Goal: Task Accomplishment & Management: Use online tool/utility

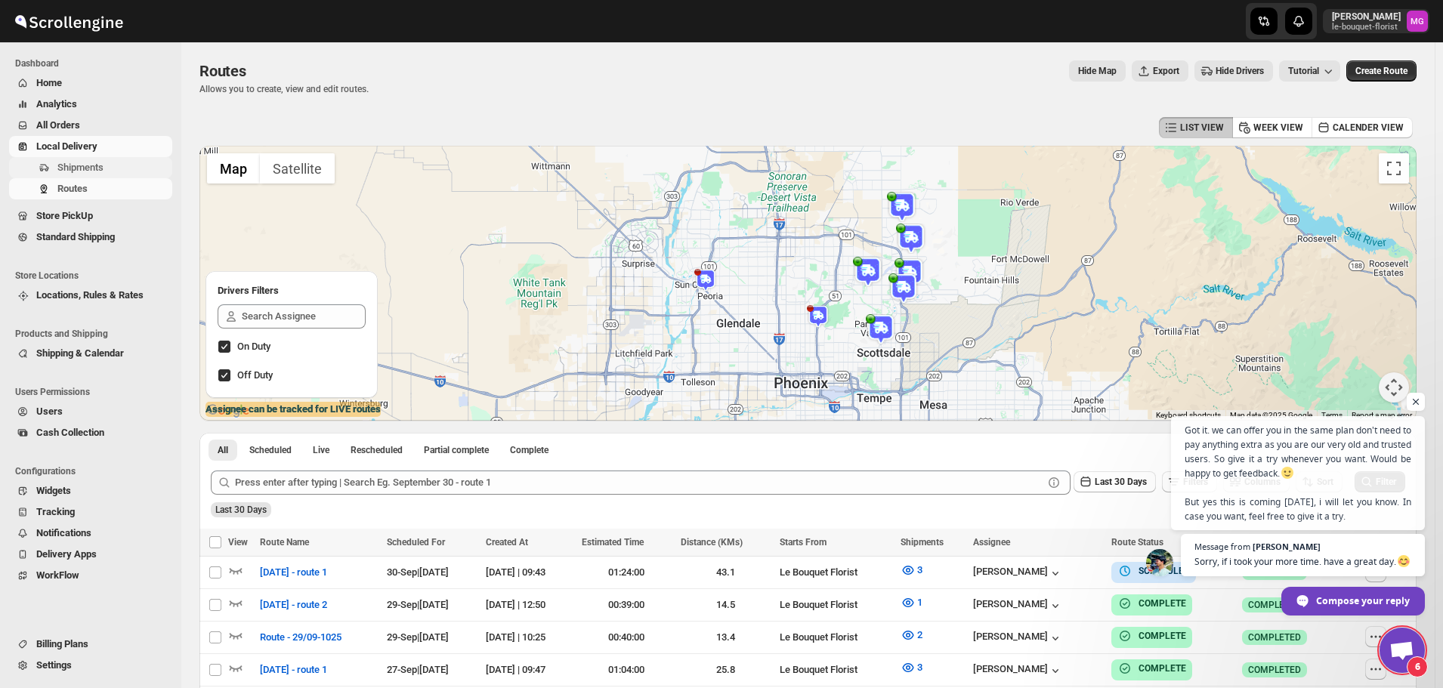
click at [97, 171] on span "Shipments" at bounding box center [80, 167] width 46 height 11
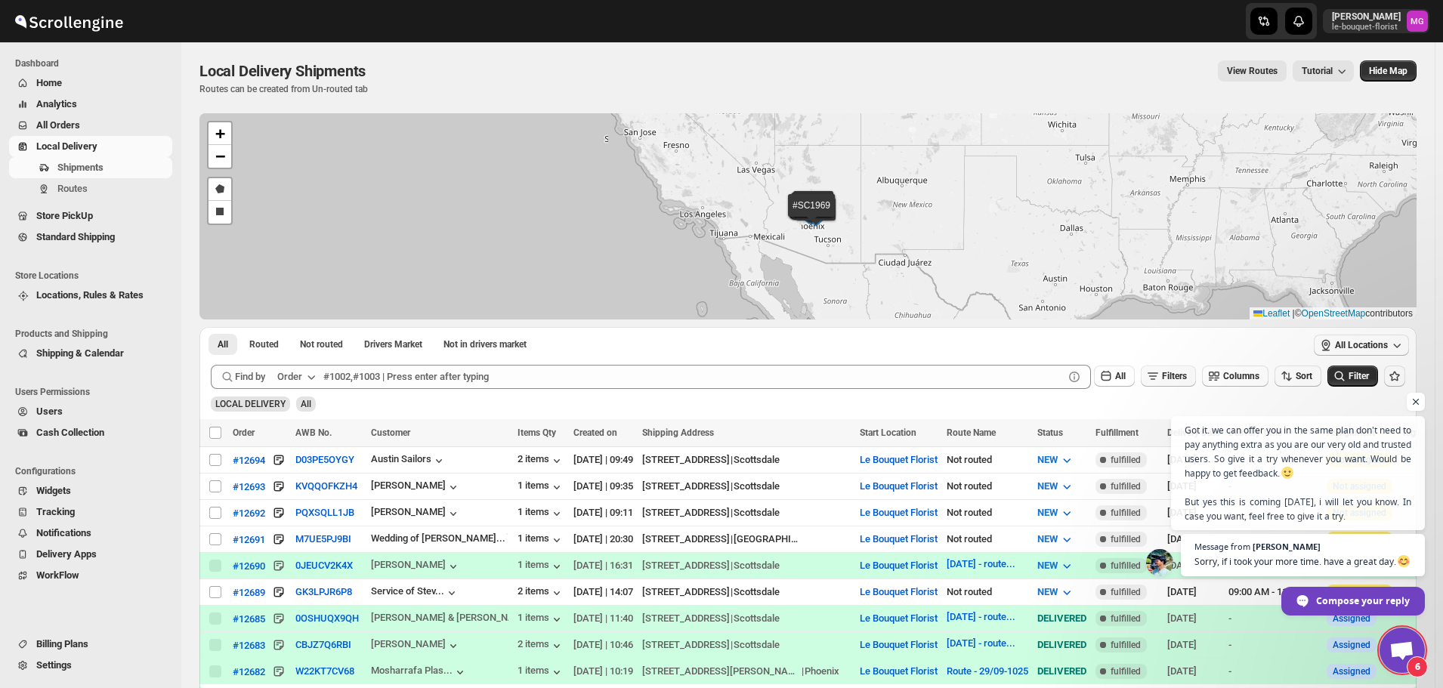
click at [1173, 375] on span "Filters" at bounding box center [1174, 376] width 25 height 11
click at [1152, 431] on icon "button" at bounding box center [1152, 435] width 15 height 15
click at [1126, 435] on button "Select" at bounding box center [1092, 436] width 113 height 21
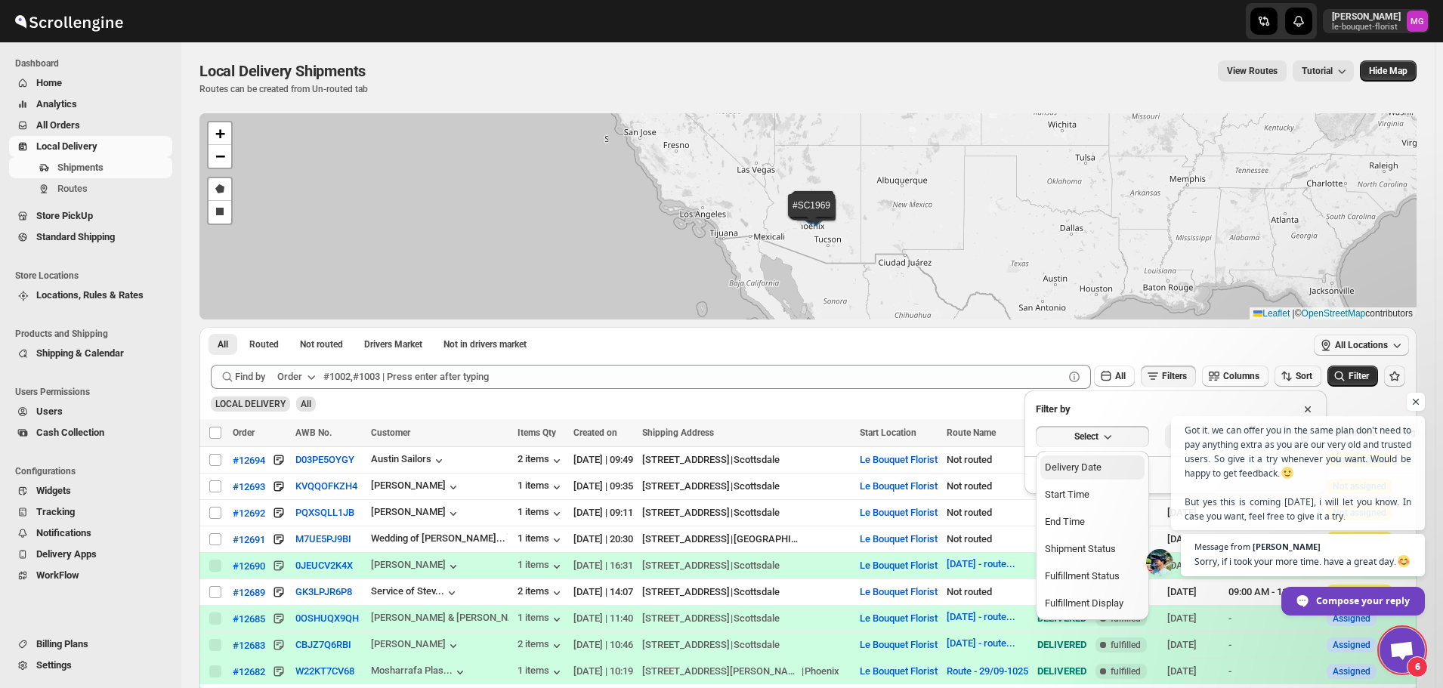
click at [1091, 470] on div "Delivery Date" at bounding box center [1073, 467] width 57 height 15
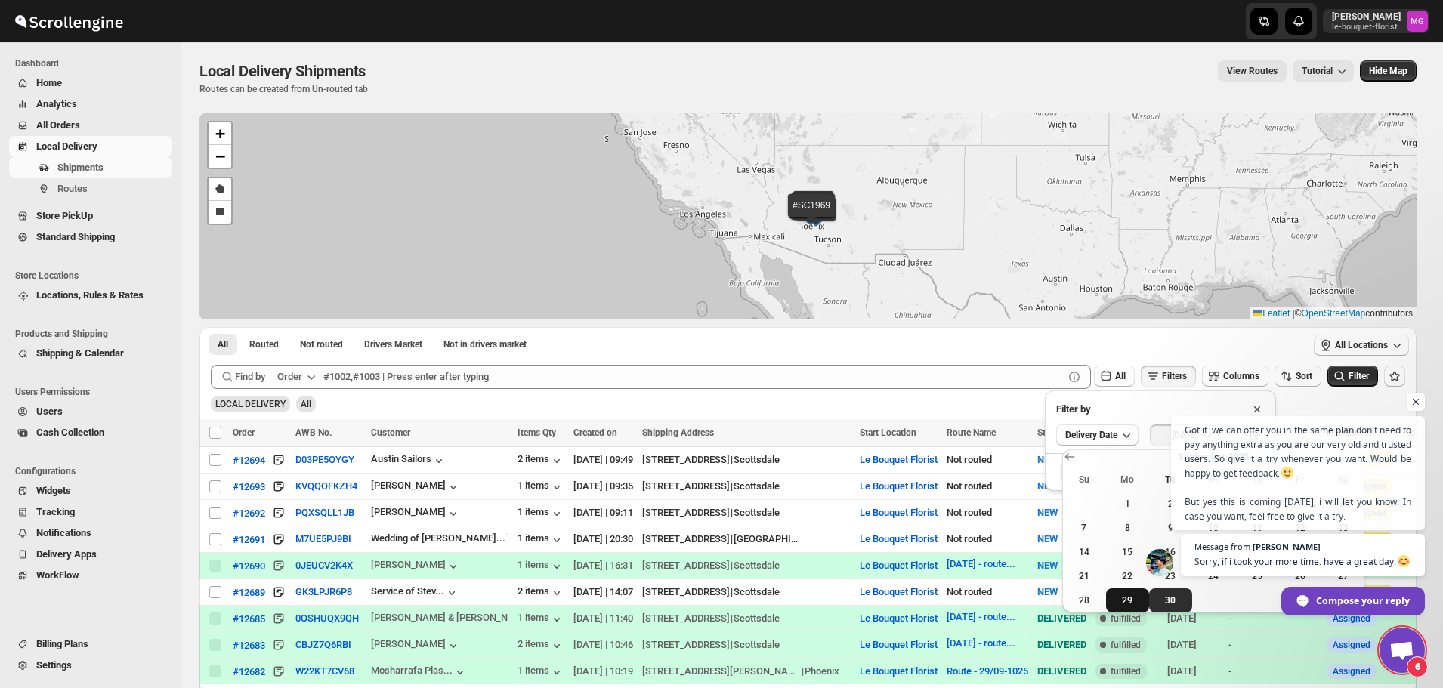
click at [1126, 602] on span "29" at bounding box center [1127, 601] width 31 height 12
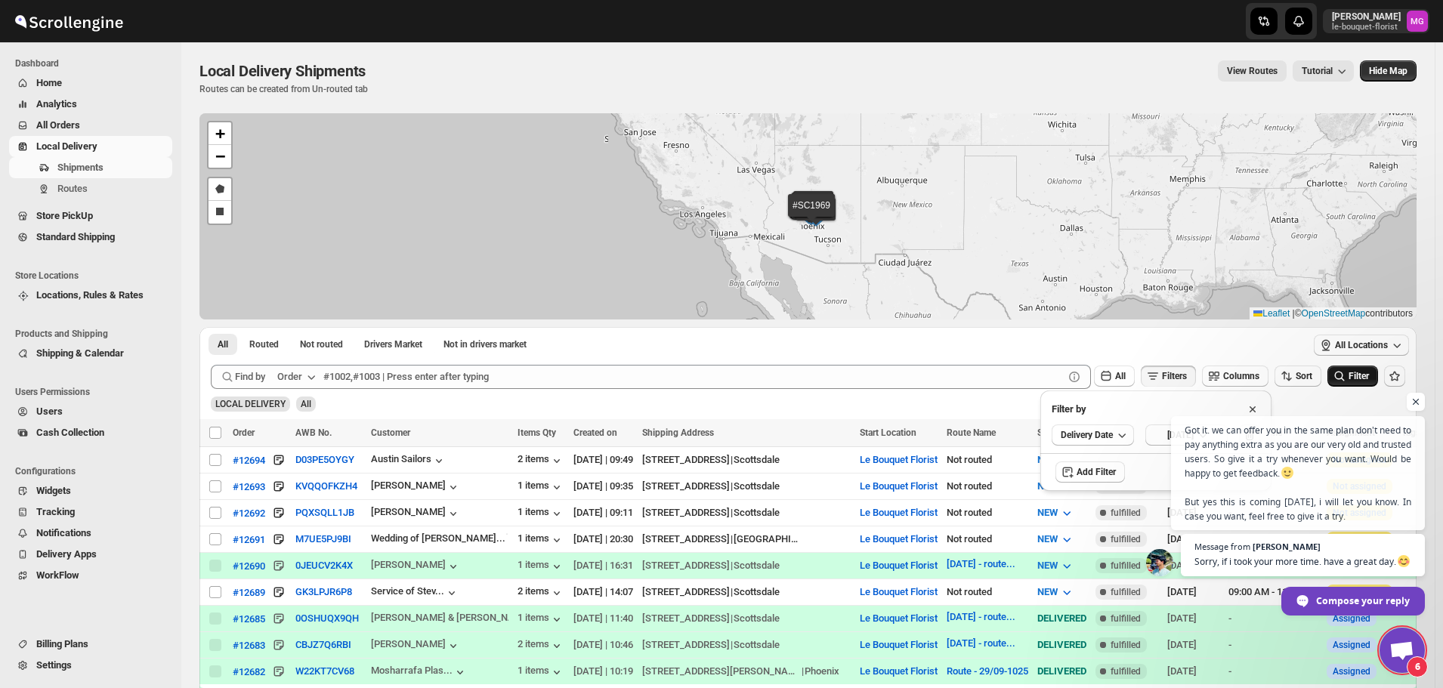
click at [1369, 373] on span "Filter" at bounding box center [1359, 376] width 20 height 11
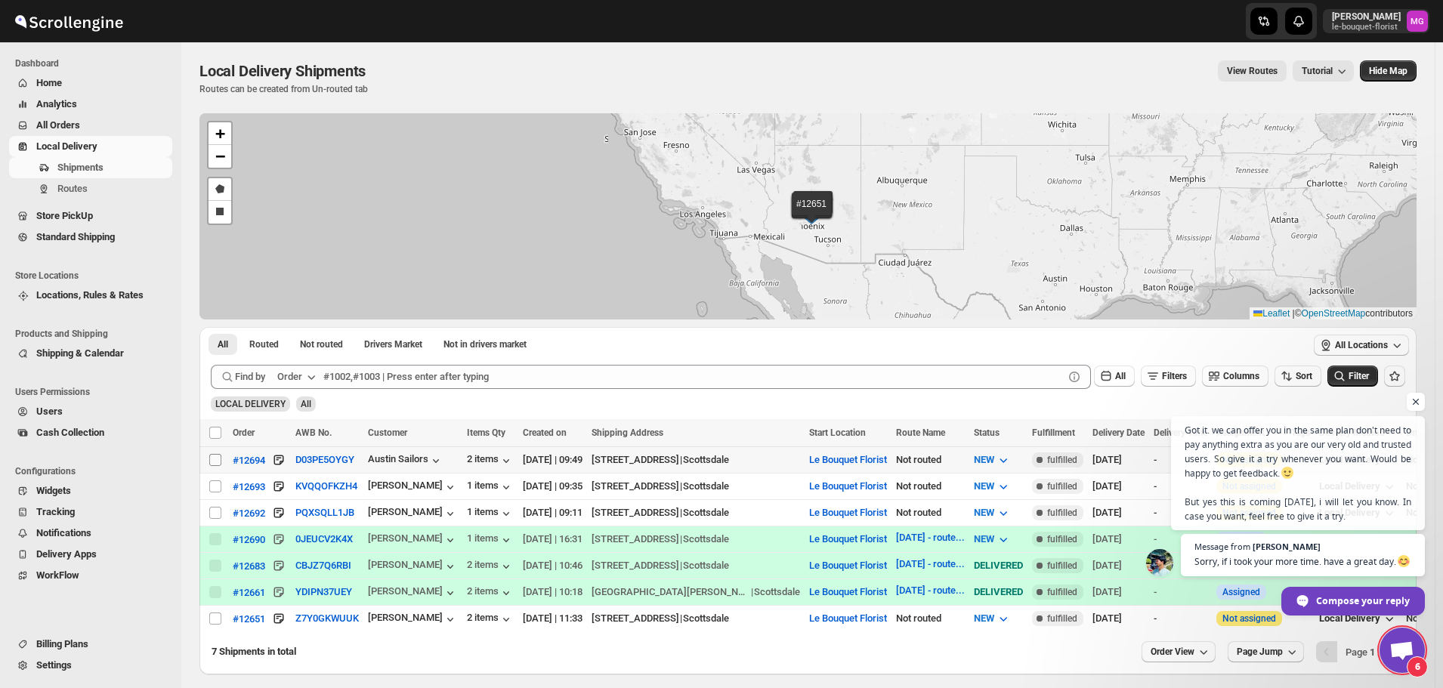
click at [209, 459] on input "Select shipment" at bounding box center [215, 460] width 12 height 12
checkbox input "true"
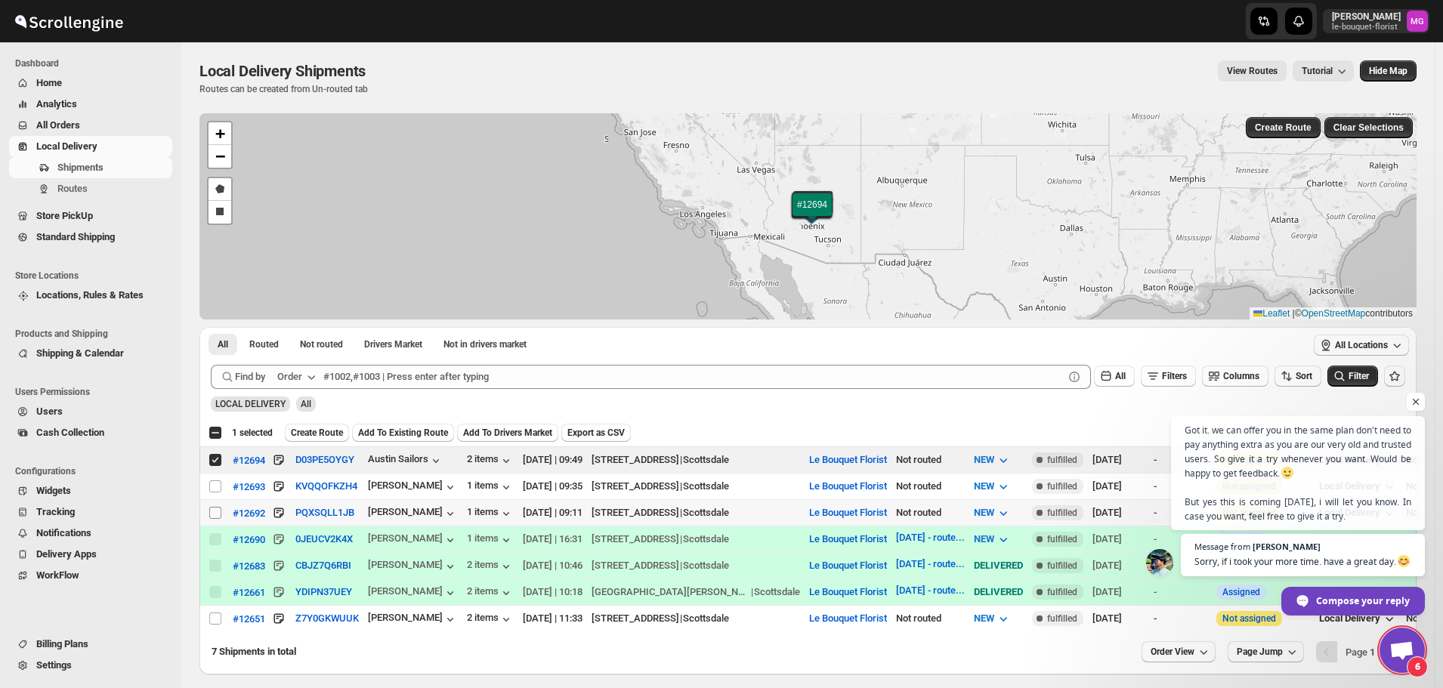
click at [211, 507] on input "Select shipment" at bounding box center [215, 513] width 12 height 12
checkbox input "true"
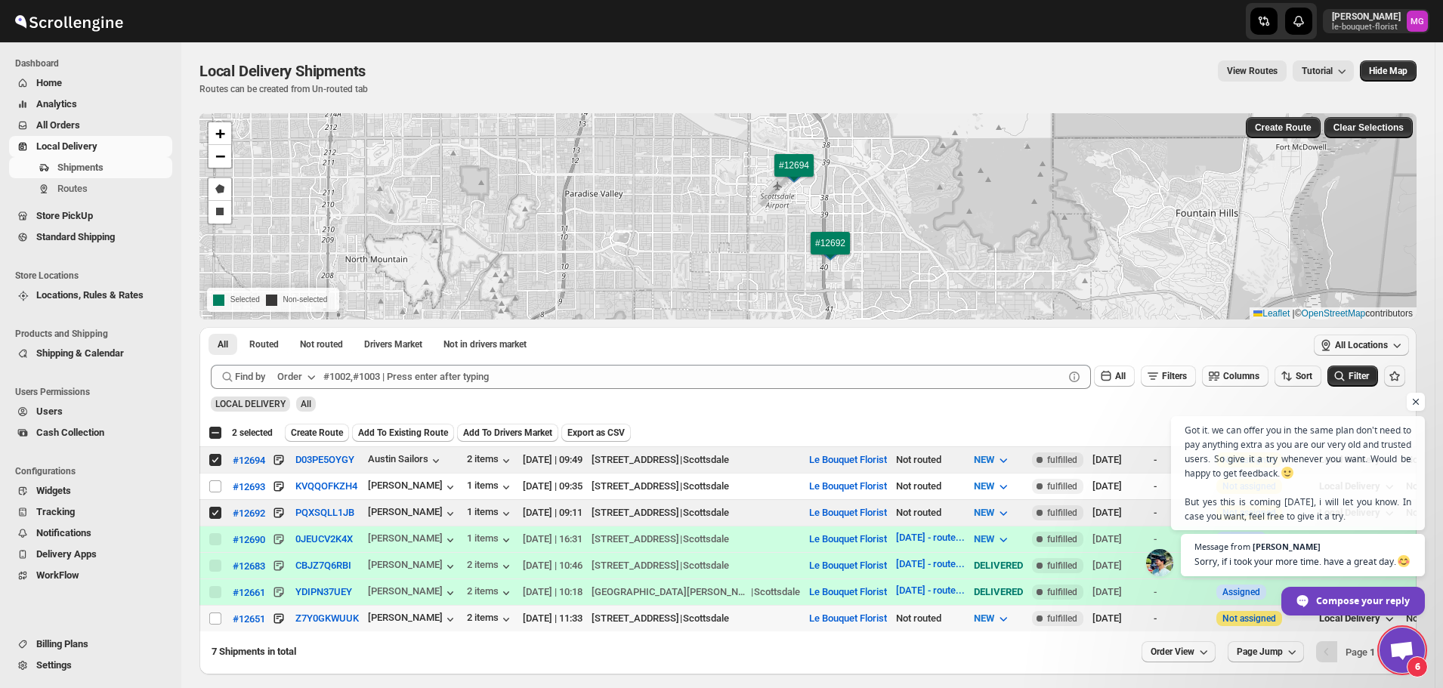
click at [213, 623] on td "Select shipment" at bounding box center [214, 619] width 29 height 26
checkbox input "true"
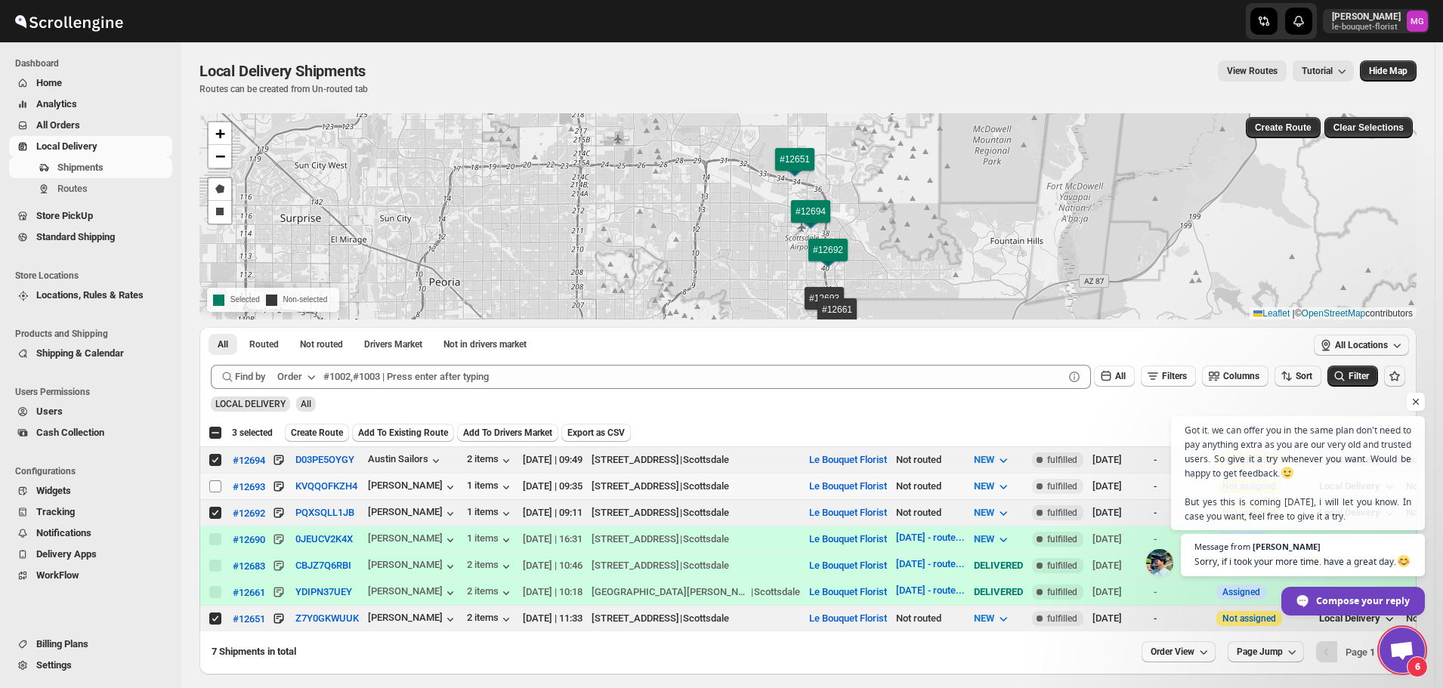
click at [217, 483] on input "Select shipment" at bounding box center [215, 487] width 12 height 12
checkbox input "true"
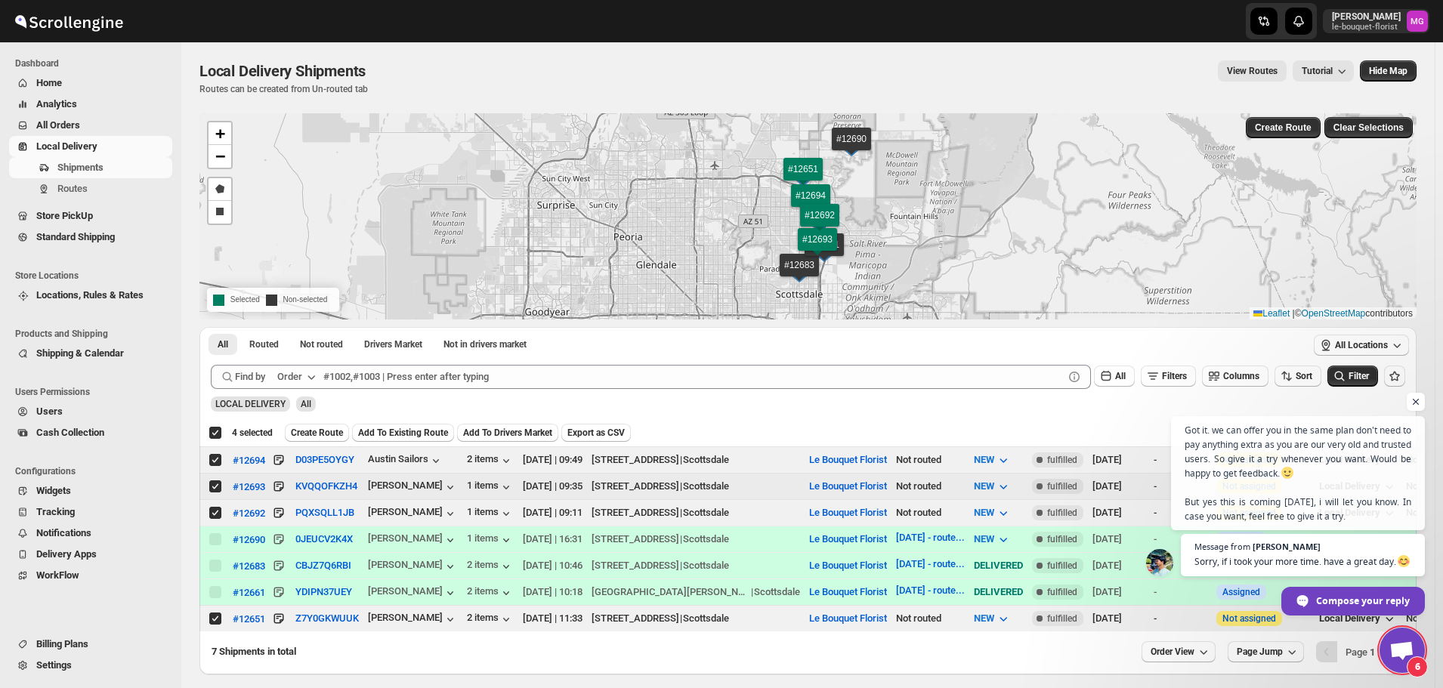
click at [217, 483] on input "Select shipment" at bounding box center [215, 487] width 12 height 12
checkbox input "false"
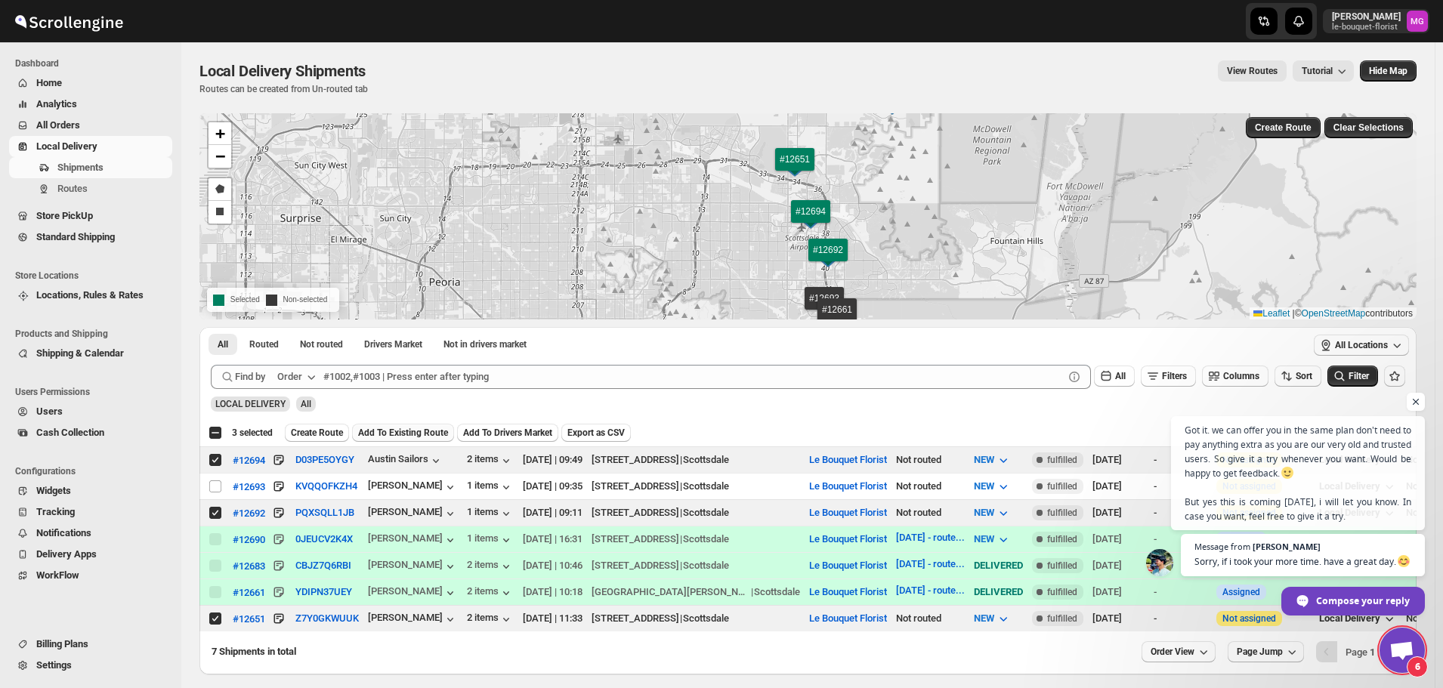
click at [389, 435] on span "Add To Existing Route" at bounding box center [403, 433] width 90 height 12
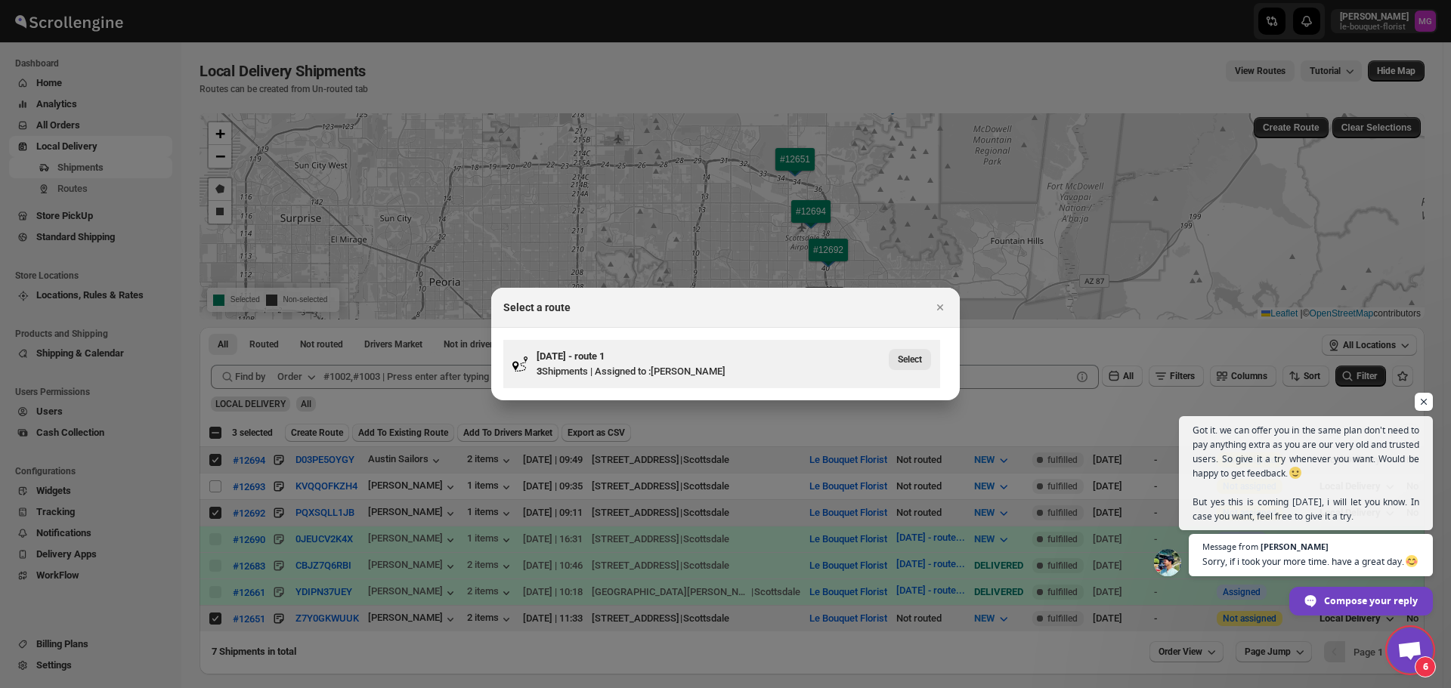
click at [893, 355] on button "Select" at bounding box center [910, 359] width 42 height 21
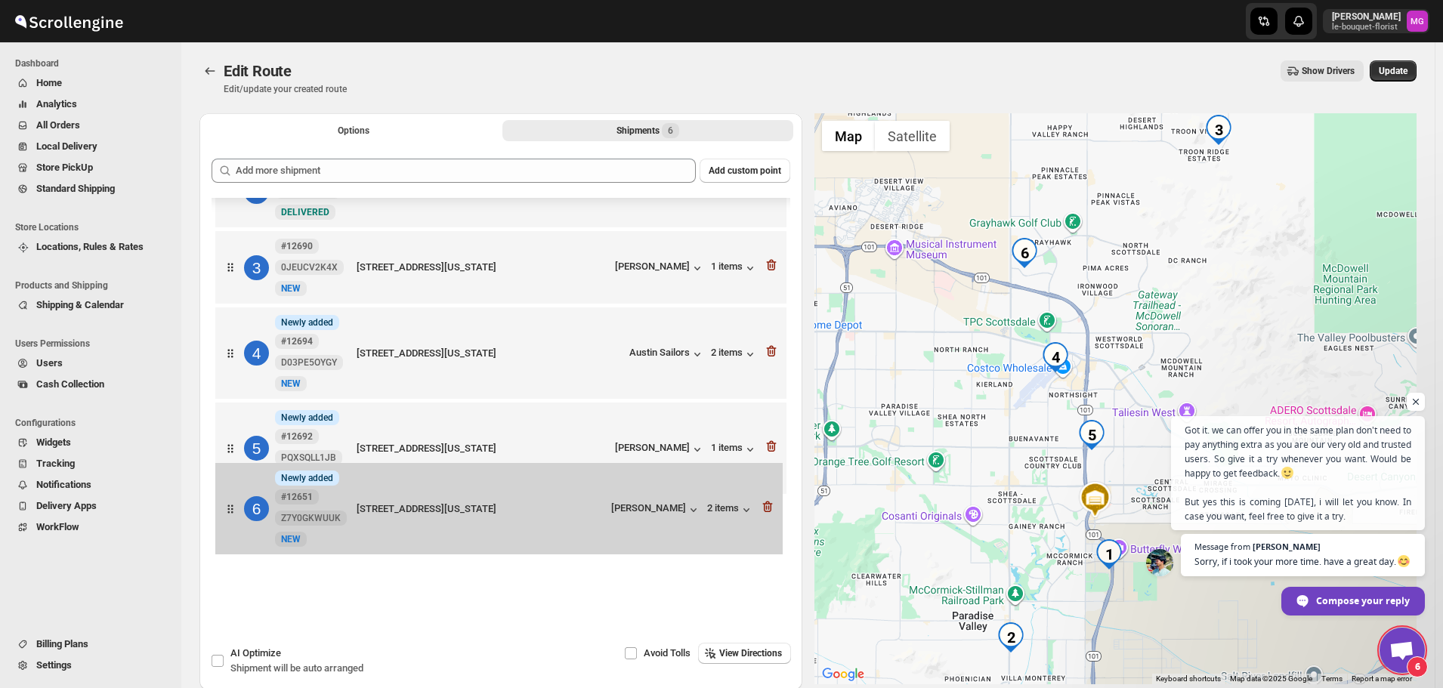
scroll to position [1, 0]
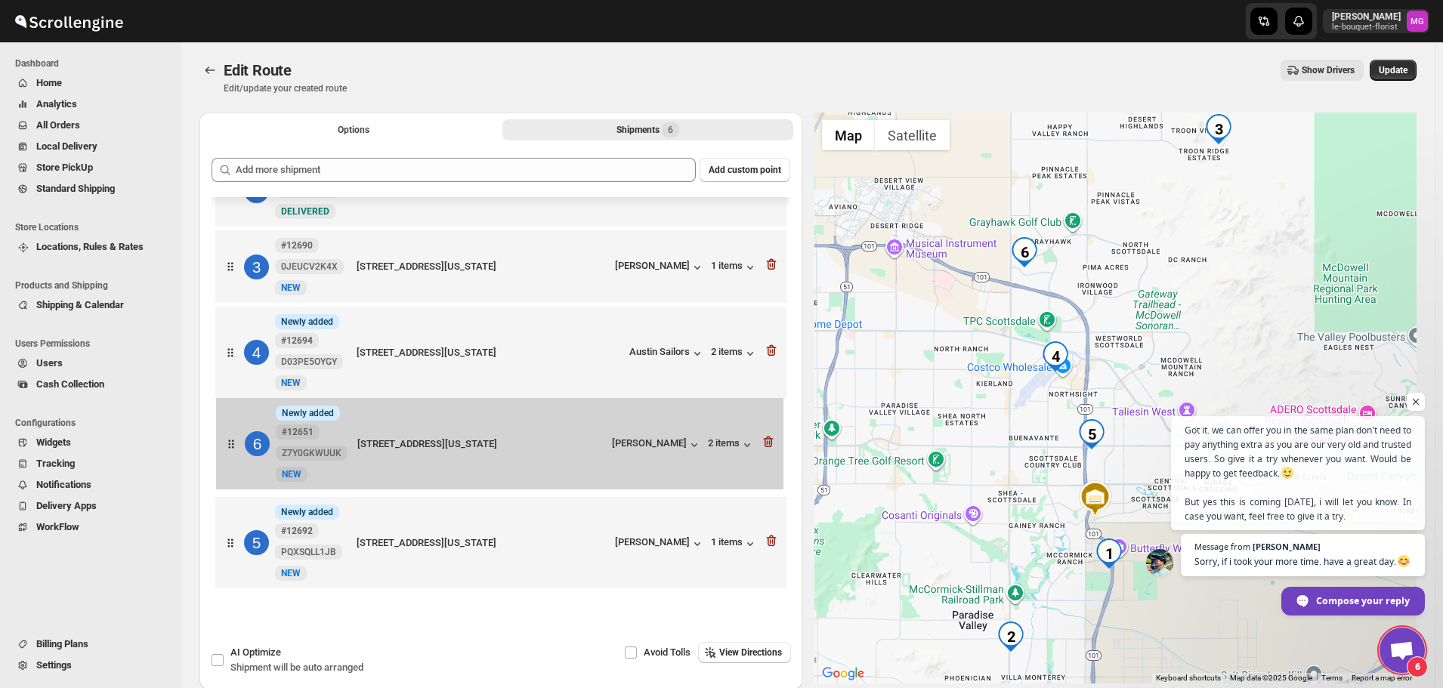
drag, startPoint x: 472, startPoint y: 543, endPoint x: 473, endPoint y: 440, distance: 103.5
click at [473, 440] on div "1 #12661 YDIPN37UEY New DELIVERED [STREET_ADDRESS][PERSON_NAME][US_STATE] [PERS…" at bounding box center [501, 335] width 579 height 522
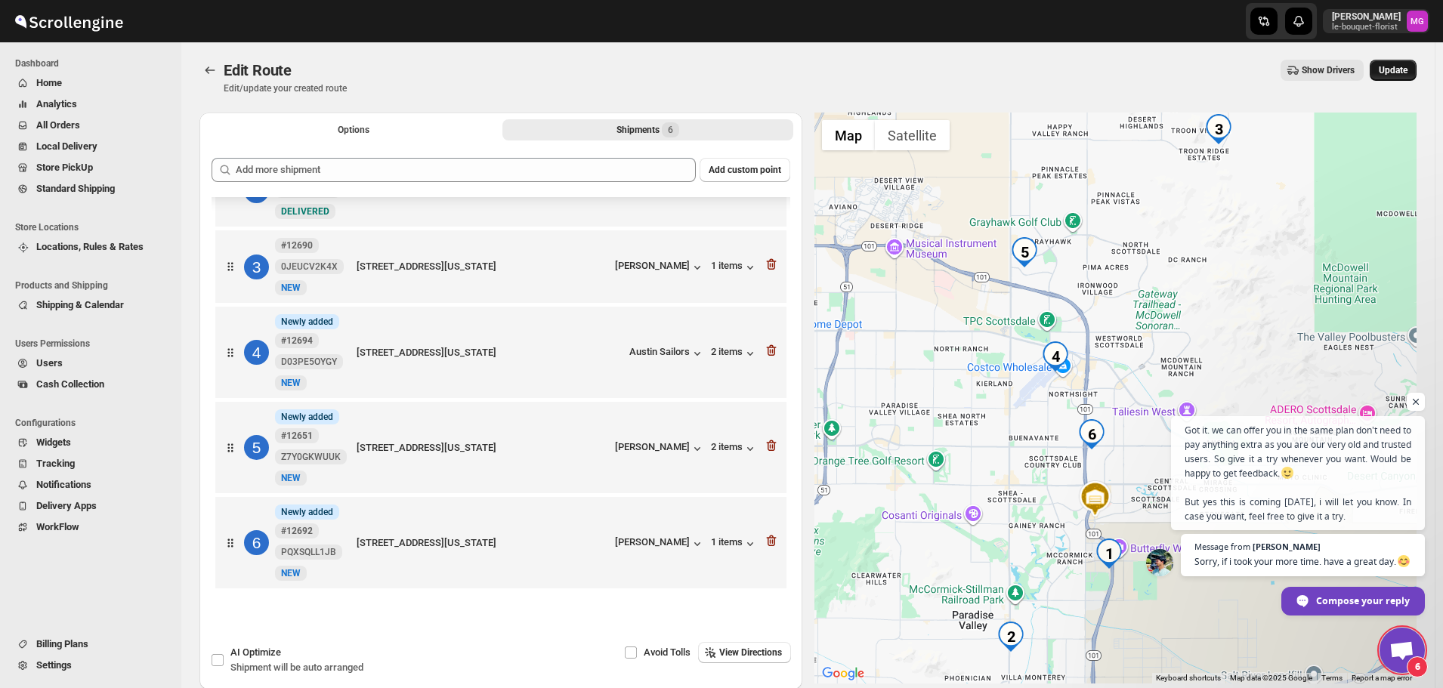
click at [1403, 70] on span "Update" at bounding box center [1393, 70] width 29 height 12
